Goal: Book appointment/travel/reservation

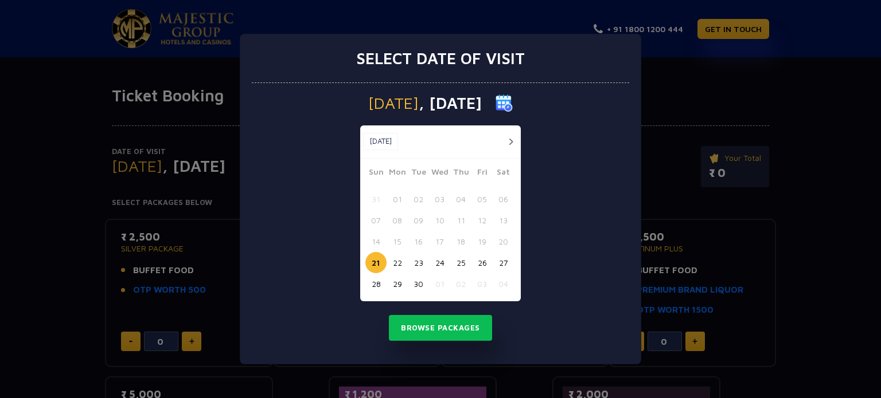
click at [503, 261] on button "27" at bounding box center [503, 262] width 21 height 21
click at [462, 321] on button "Browse Packages" at bounding box center [440, 328] width 103 height 26
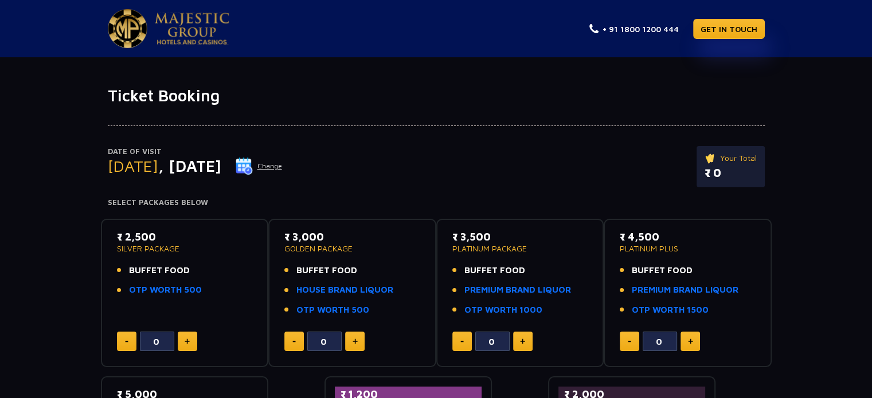
click at [195, 342] on button at bounding box center [187, 341] width 19 height 19
type input "4"
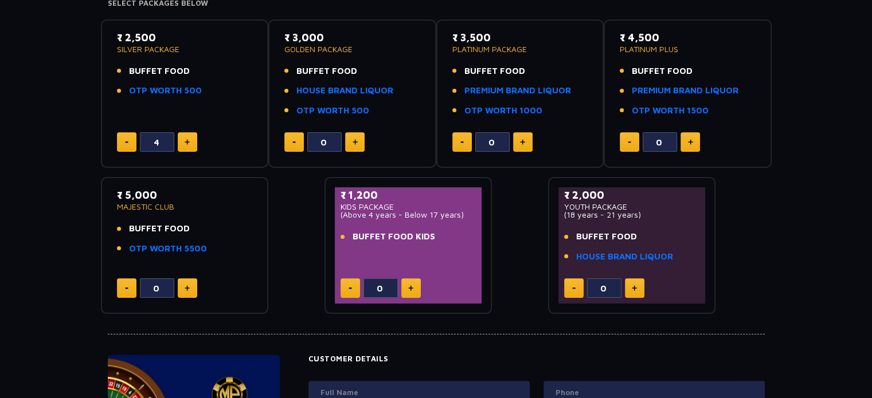
scroll to position [201, 0]
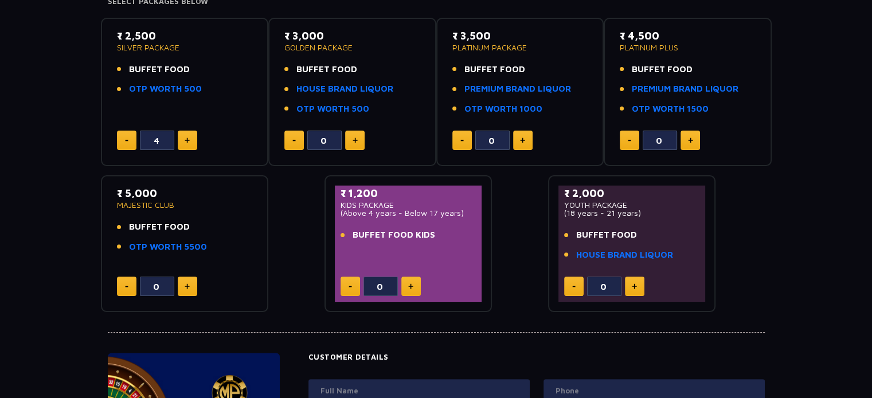
click at [632, 284] on img at bounding box center [634, 287] width 5 height 6
type input "4"
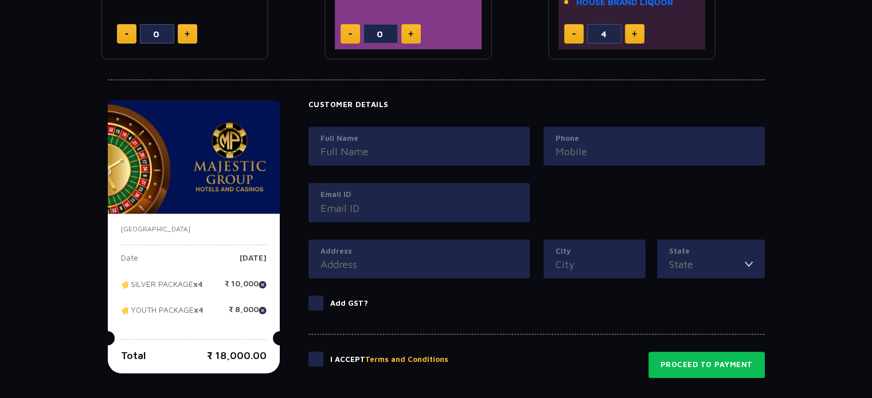
scroll to position [0, 0]
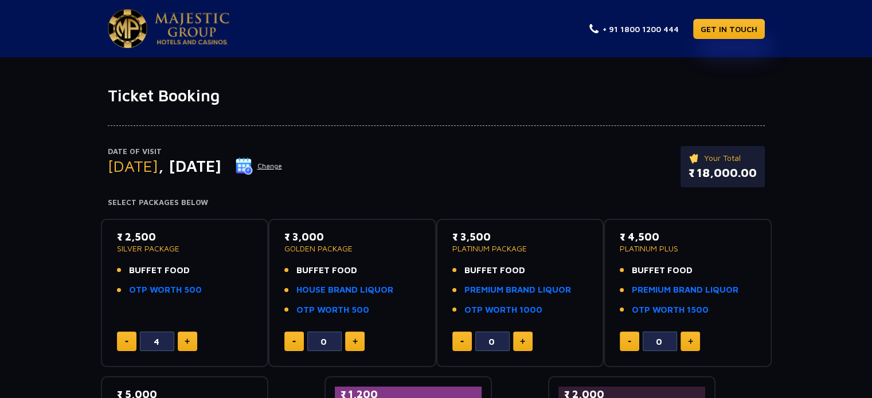
click at [128, 342] on button at bounding box center [126, 341] width 19 height 19
type input "1"
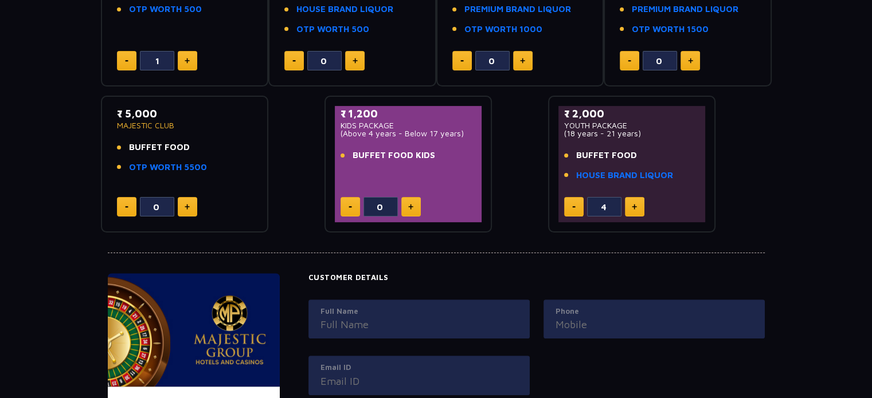
scroll to position [288, 0]
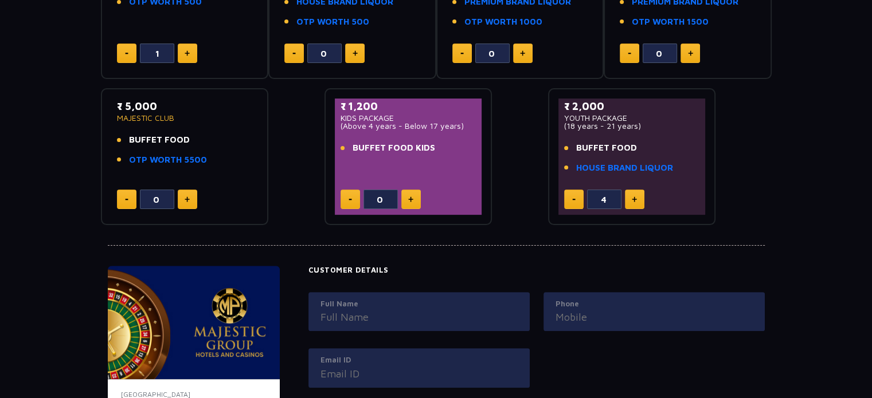
click at [583, 206] on button at bounding box center [573, 199] width 19 height 19
type input "3"
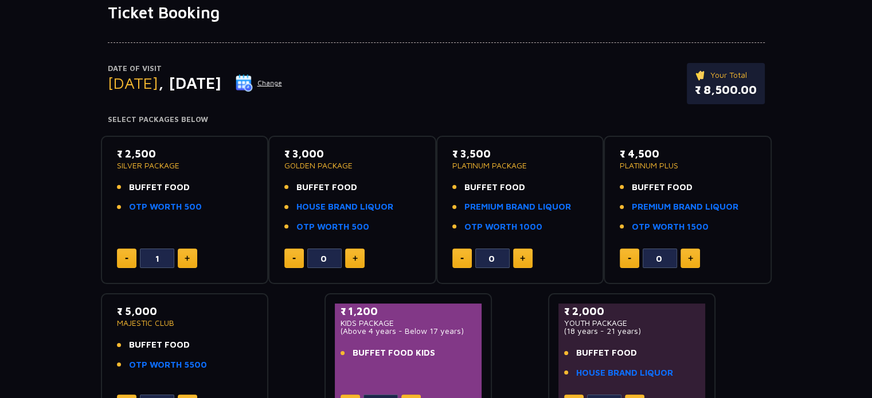
scroll to position [0, 0]
